Goal: Task Accomplishment & Management: Use online tool/utility

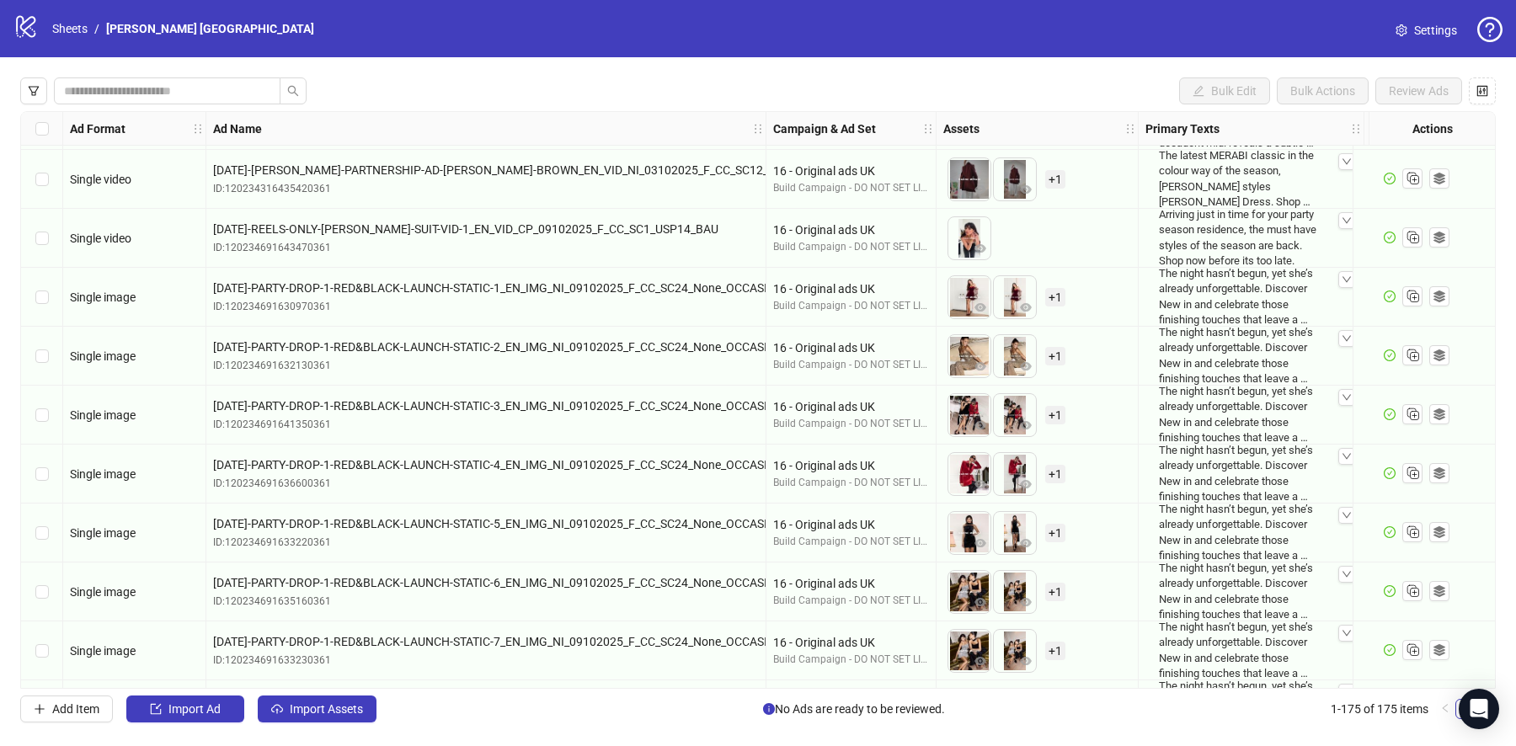
scroll to position [9500, 0]
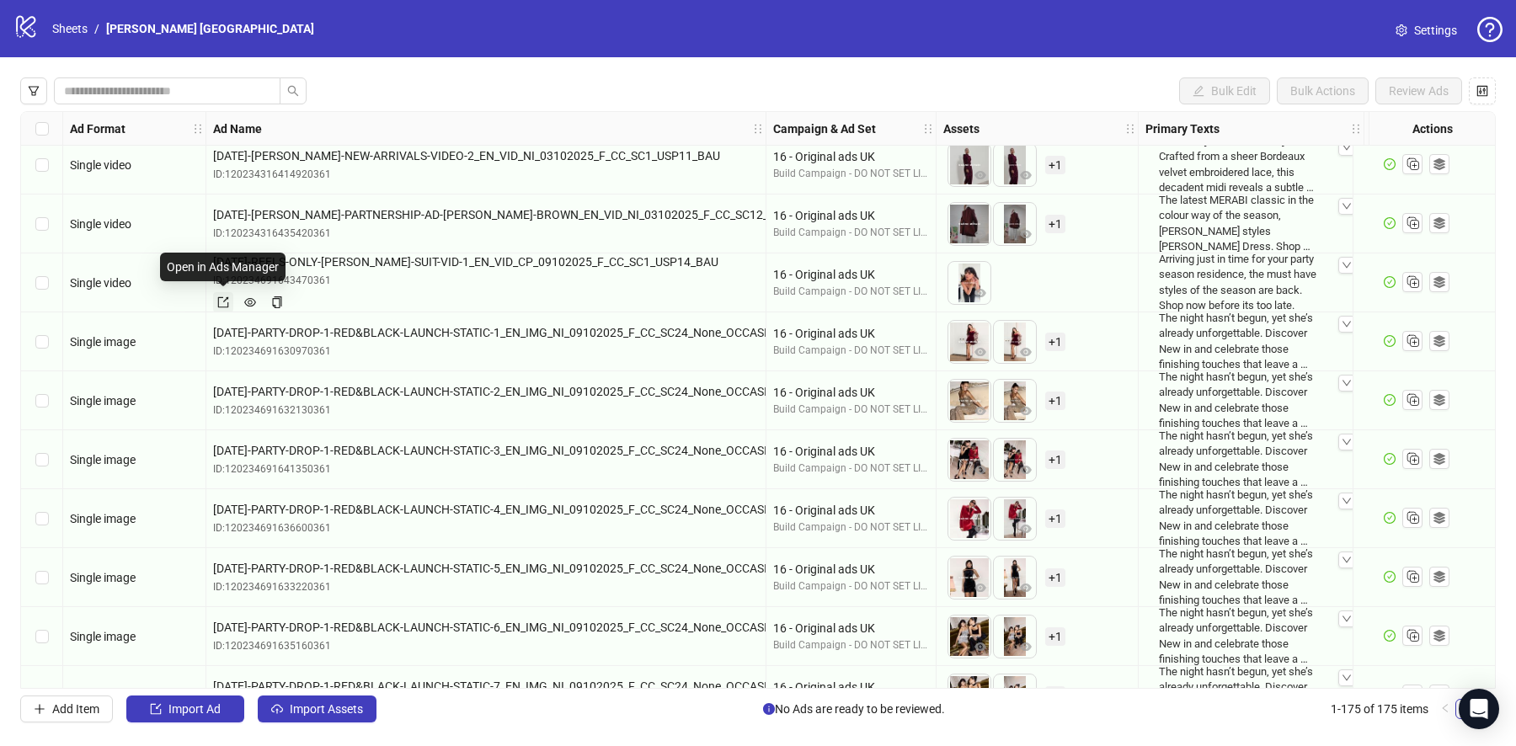
click at [228, 301] on icon "export" at bounding box center [223, 302] width 12 height 12
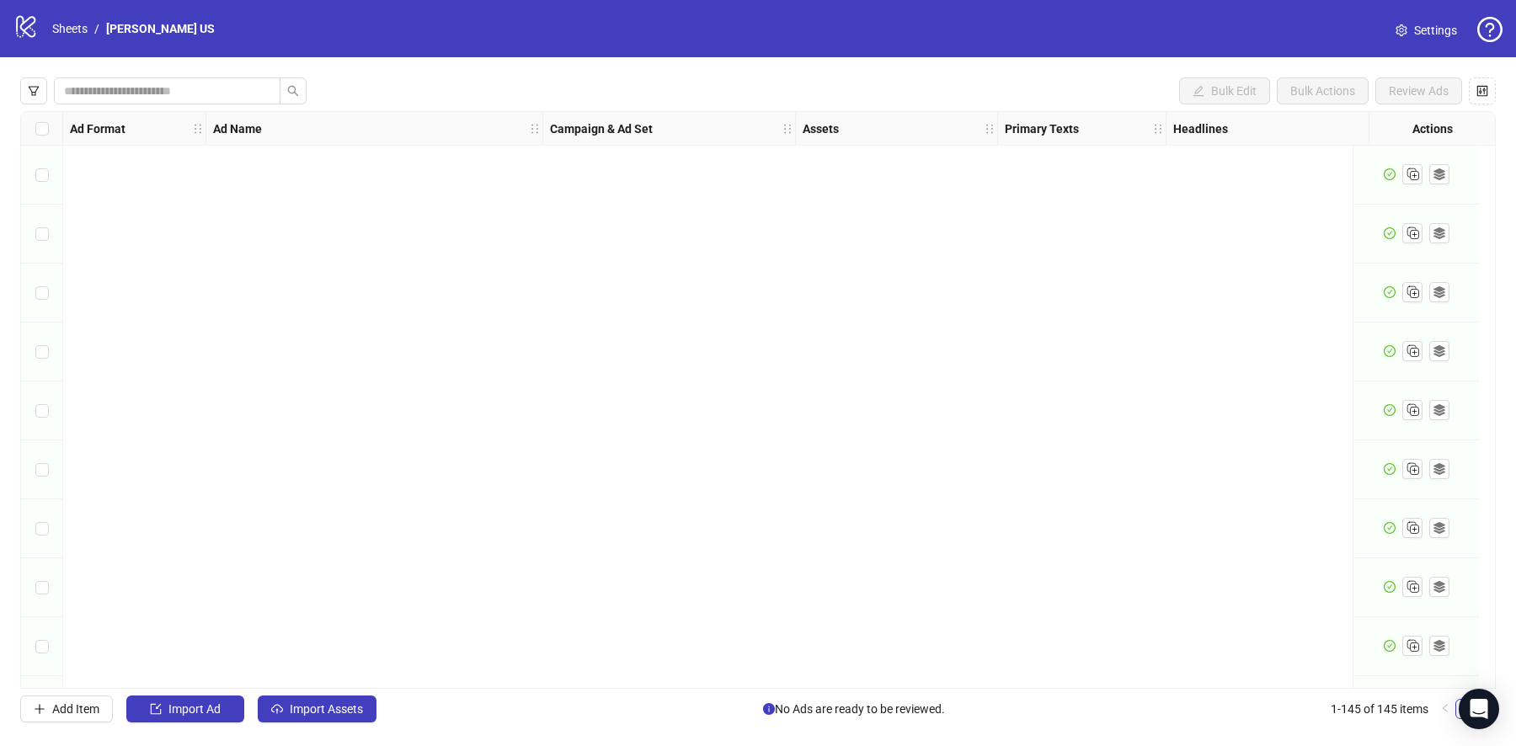
scroll to position [8009, 0]
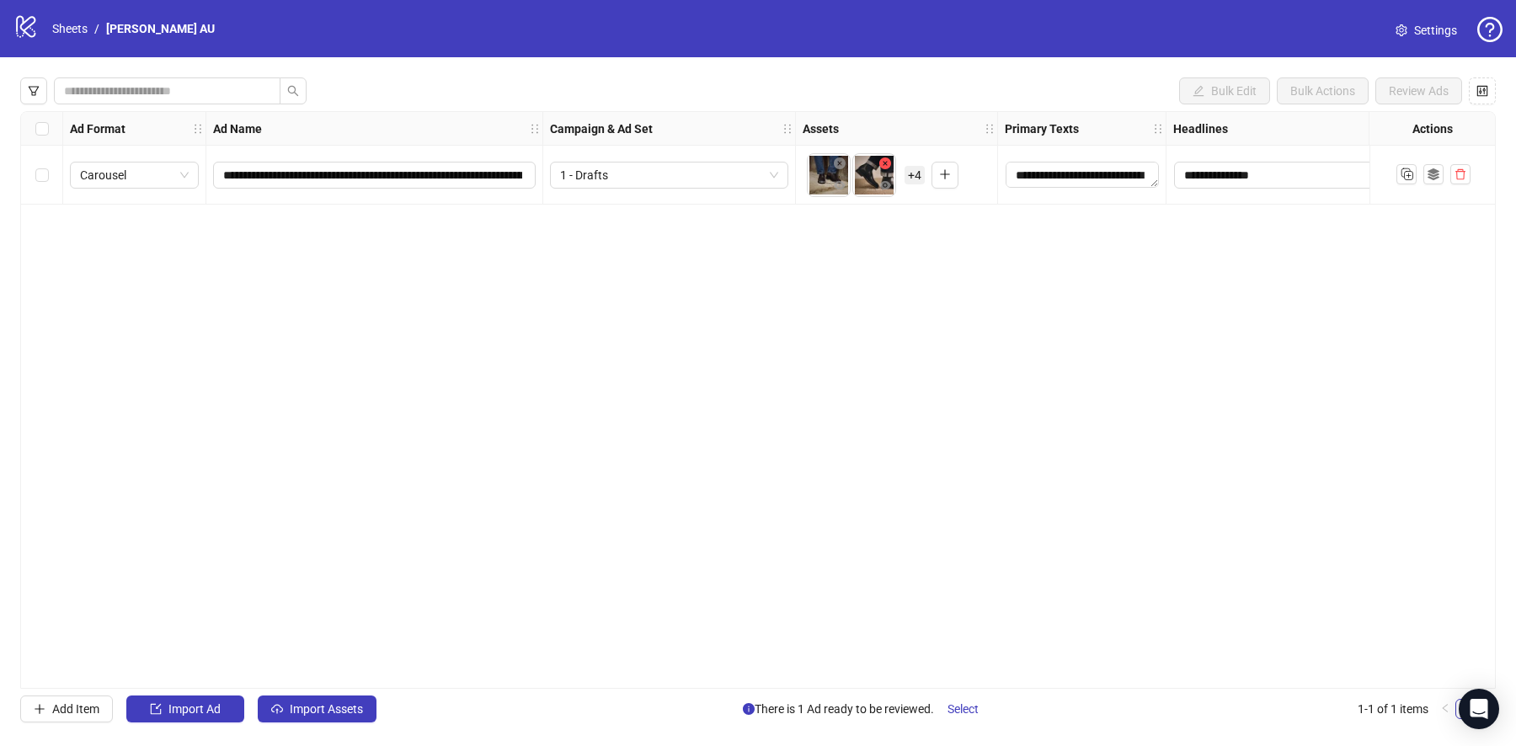
click at [890, 164] on button "button" at bounding box center [885, 164] width 20 height 20
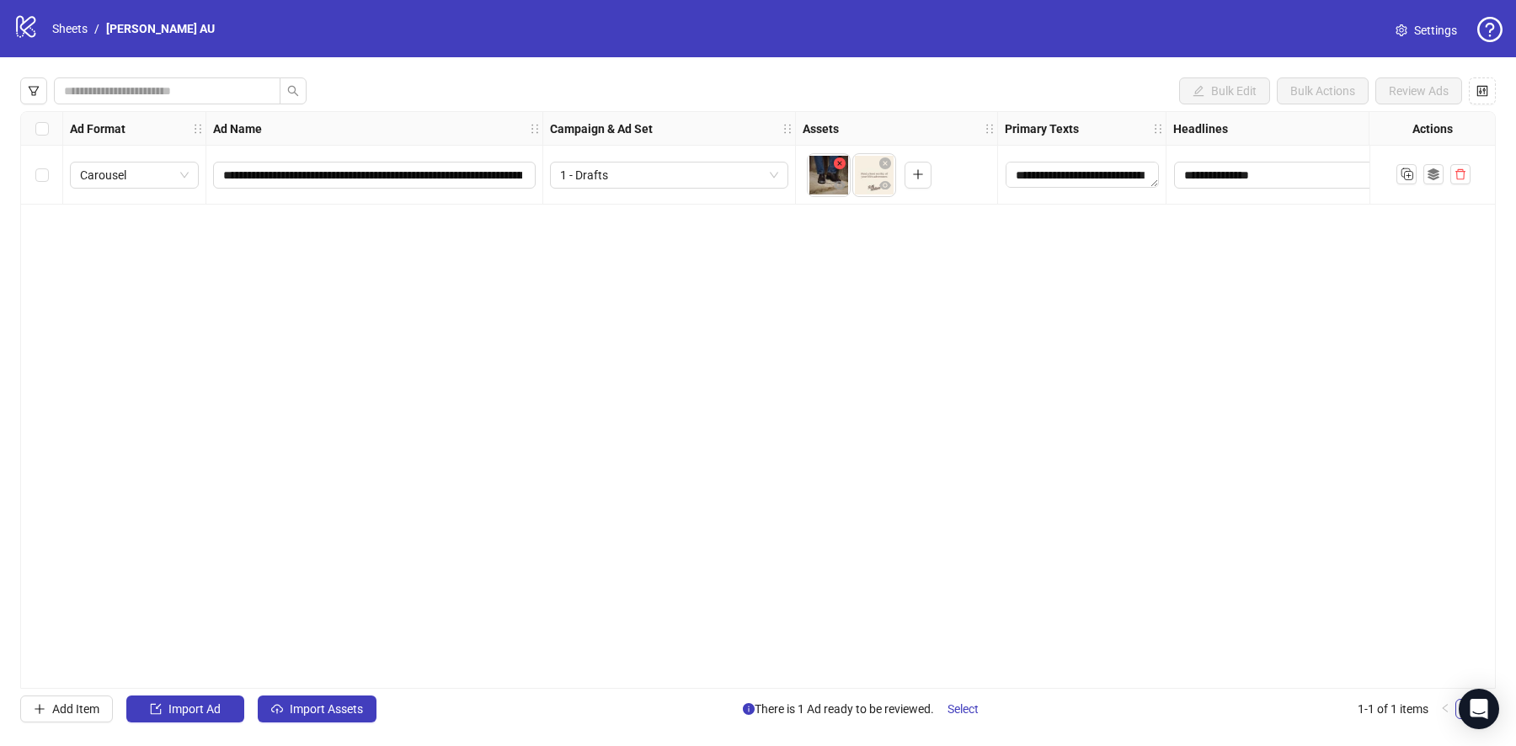
click at [845, 166] on button "button" at bounding box center [839, 164] width 20 height 20
click at [844, 163] on icon "close-circle" at bounding box center [840, 163] width 12 height 12
